Goal: Information Seeking & Learning: Compare options

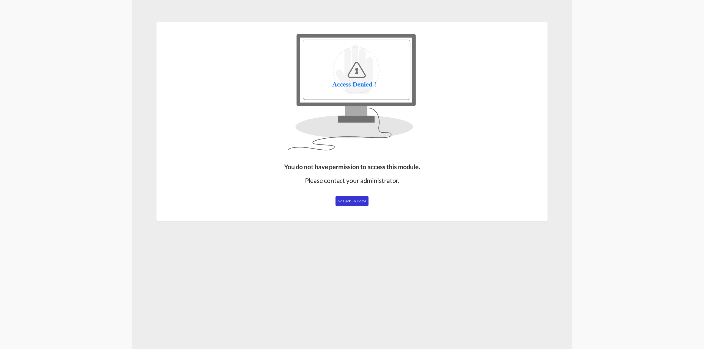
click at [347, 199] on span "Go Back to Home" at bounding box center [352, 201] width 29 height 4
